Goal: Task Accomplishment & Management: Use online tool/utility

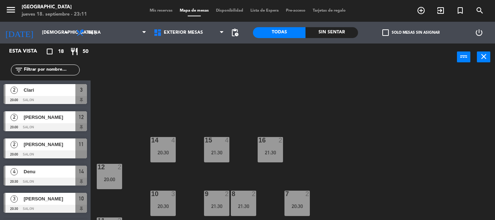
click at [49, 99] on div at bounding box center [45, 100] width 83 height 8
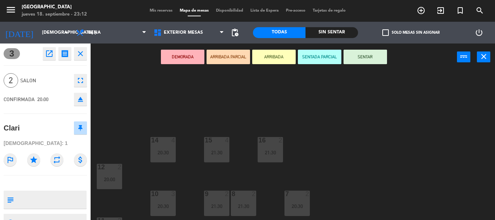
click at [285, 55] on button "ARRIBADA" at bounding box center [274, 57] width 44 height 15
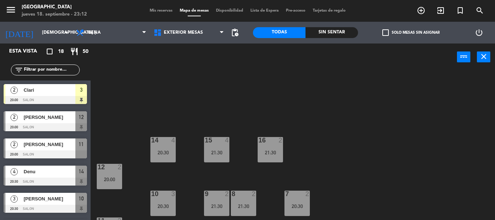
click at [52, 120] on span "[PERSON_NAME]" at bounding box center [50, 117] width 52 height 8
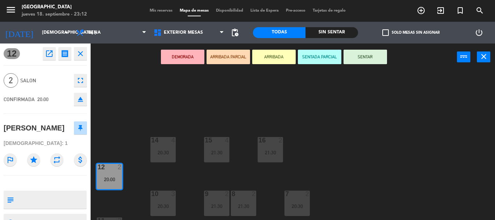
click at [259, 59] on button "ARRIBADA" at bounding box center [274, 57] width 44 height 15
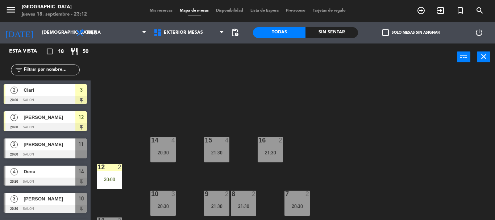
click at [34, 154] on div at bounding box center [45, 154] width 83 height 8
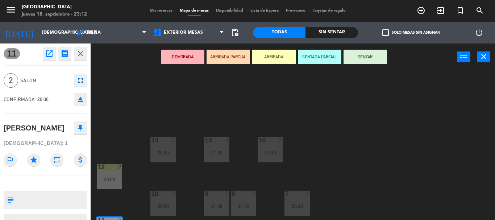
click at [266, 58] on button "ARRIBADA" at bounding box center [274, 57] width 44 height 15
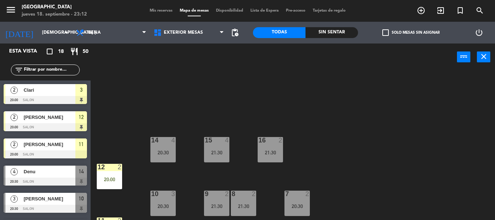
click at [57, 174] on span "Denu" at bounding box center [50, 172] width 52 height 8
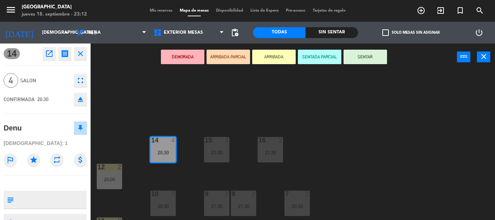
click at [271, 56] on button "ARRIBADA" at bounding box center [274, 57] width 44 height 15
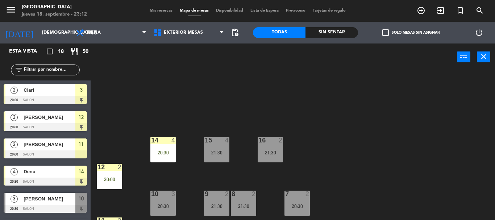
click at [49, 200] on span "[PERSON_NAME]" at bounding box center [50, 199] width 52 height 8
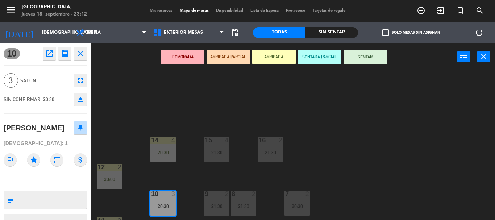
click at [183, 56] on button "DEMORADA" at bounding box center [183, 57] width 44 height 15
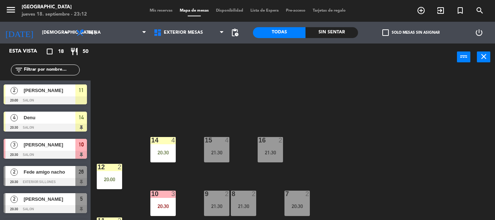
scroll to position [73, 0]
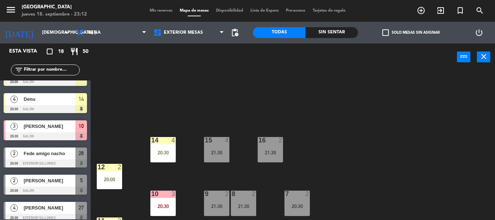
click at [68, 136] on div at bounding box center [45, 136] width 83 height 8
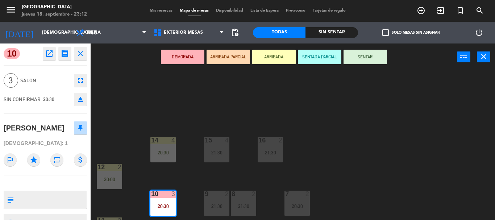
click at [228, 57] on button "ARRIBADA PARCIAL" at bounding box center [229, 57] width 44 height 15
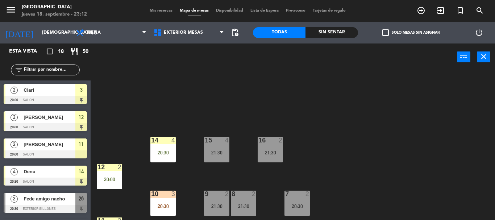
click at [58, 202] on span "Fede amigo nacho" at bounding box center [50, 199] width 52 height 8
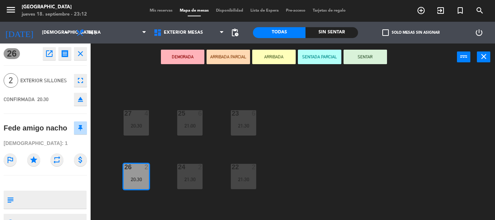
click at [83, 55] on icon "close" at bounding box center [80, 53] width 9 height 9
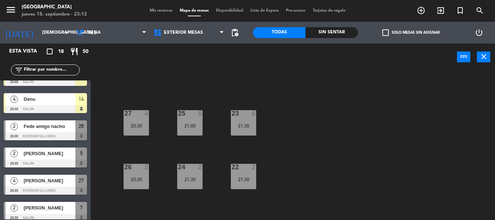
click at [69, 132] on div "2 Fede amigo nacho 20:30 Exterior Sillones 26" at bounding box center [45, 130] width 91 height 27
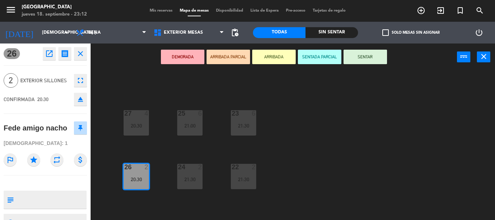
click at [377, 58] on button "SENTAR" at bounding box center [366, 57] width 44 height 15
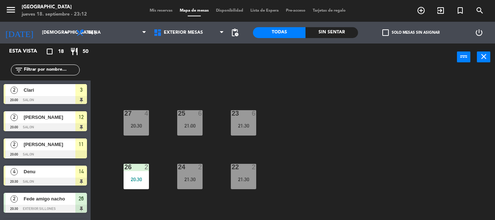
scroll to position [36, 0]
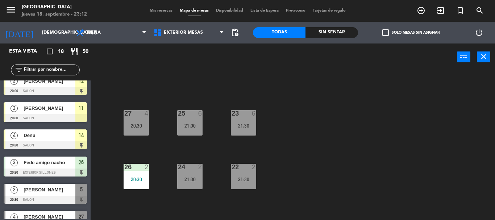
click at [69, 137] on span "Denu" at bounding box center [50, 136] width 52 height 8
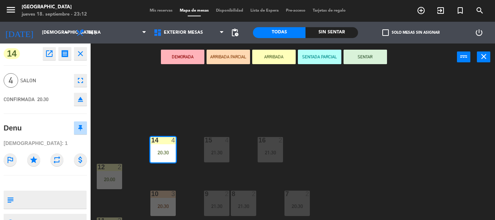
click at [359, 59] on button "SENTAR" at bounding box center [366, 57] width 44 height 15
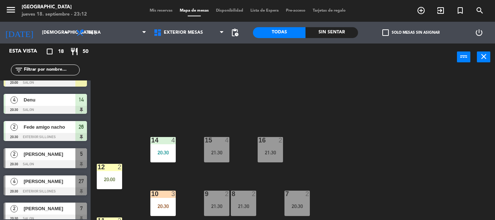
scroll to position [73, 0]
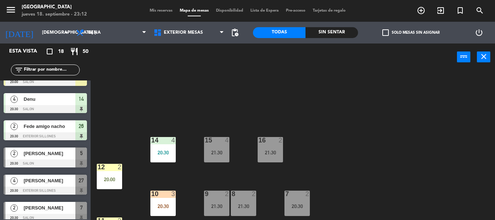
click at [78, 158] on div "5" at bounding box center [81, 154] width 12 height 12
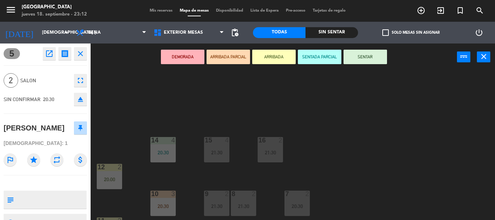
click at [380, 53] on button "SENTAR" at bounding box center [366, 57] width 44 height 15
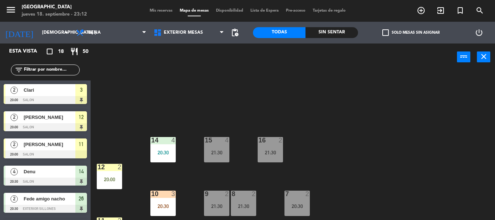
scroll to position [0, 0]
click at [163, 197] on div at bounding box center [163, 194] width 12 height 7
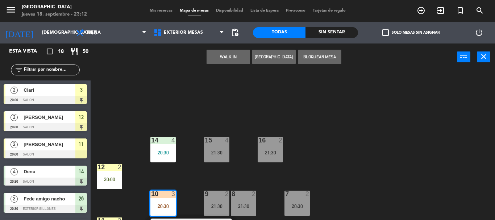
click at [197, 110] on div "15 4 21:30 14 4 20:30 16 2 21:30 12 2 20:00 7 2 20:30 8 2 21:30 9 2 21:30 10 3 …" at bounding box center [296, 145] width 400 height 149
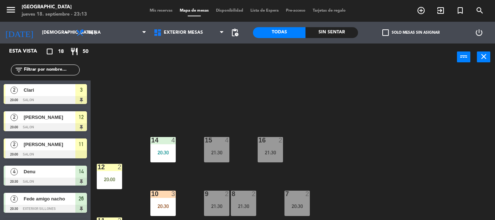
click at [73, 93] on span "Clari" at bounding box center [50, 90] width 52 height 8
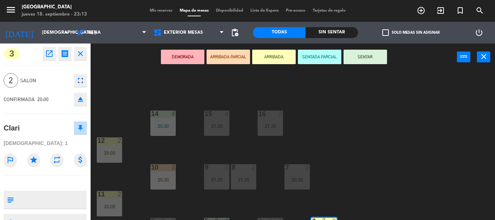
scroll to position [50, 0]
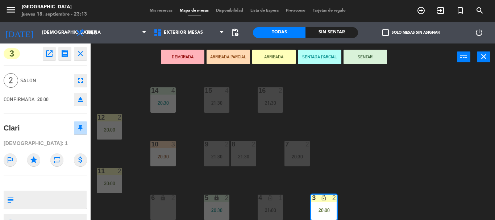
click at [335, 201] on div "2" at bounding box center [334, 198] width 4 height 7
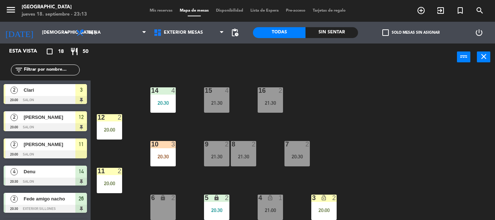
click at [318, 210] on div "20:00" at bounding box center [323, 210] width 25 height 5
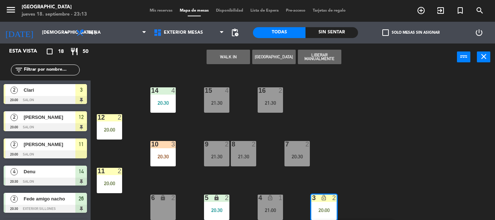
click at [328, 208] on div "20:00" at bounding box center [323, 210] width 25 height 5
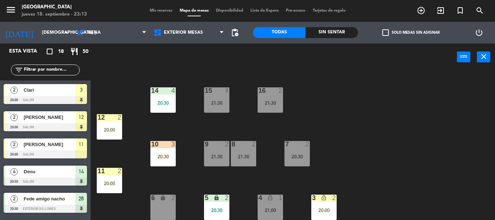
click at [328, 208] on div "20:00" at bounding box center [323, 210] width 25 height 5
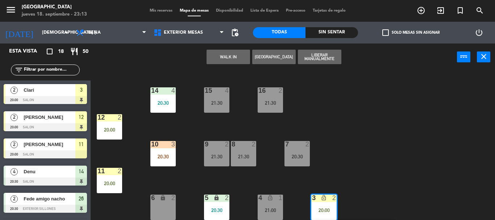
click at [328, 207] on div "3 lock_open 2 20:00" at bounding box center [323, 207] width 25 height 25
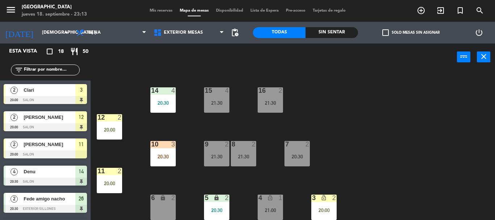
click at [328, 152] on div "15 4 21:30 14 4 20:30 16 2 21:30 12 2 20:00 7 2 20:30 8 2 21:30 9 2 21:30 10 3 …" at bounding box center [296, 145] width 400 height 149
